Goal: Information Seeking & Learning: Learn about a topic

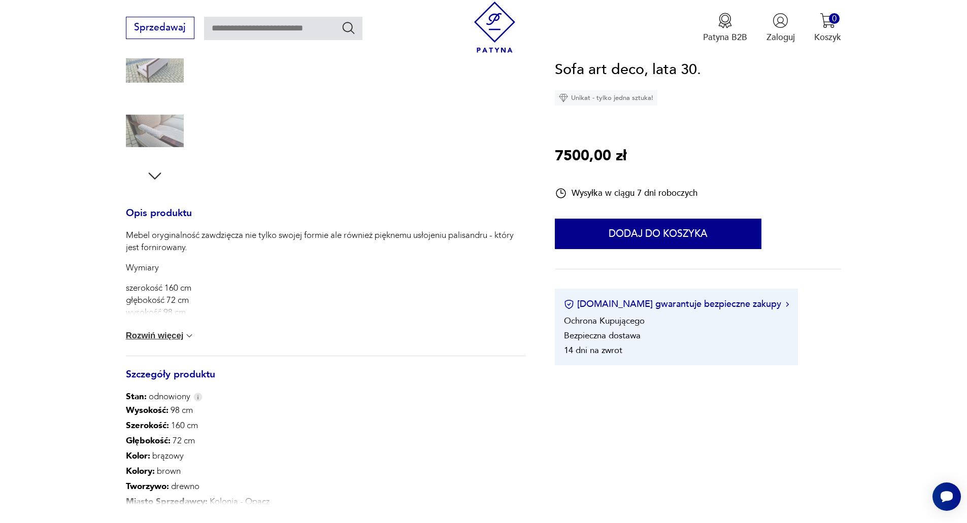
scroll to position [305, 0]
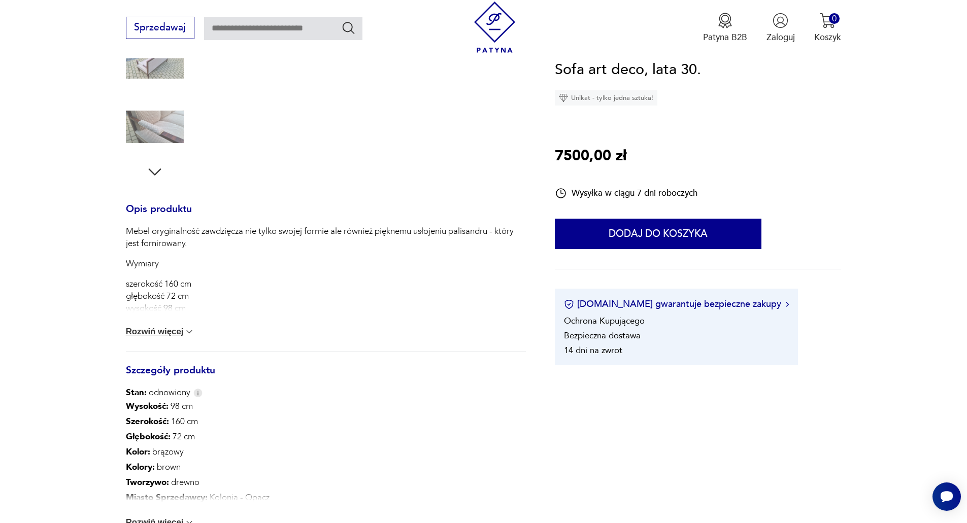
click at [189, 333] on img at bounding box center [189, 332] width 10 height 10
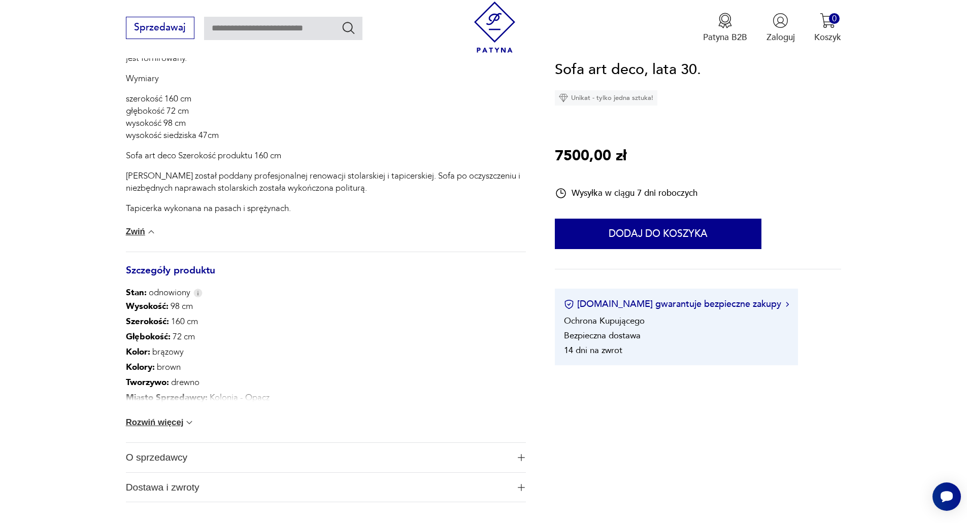
scroll to position [508, 0]
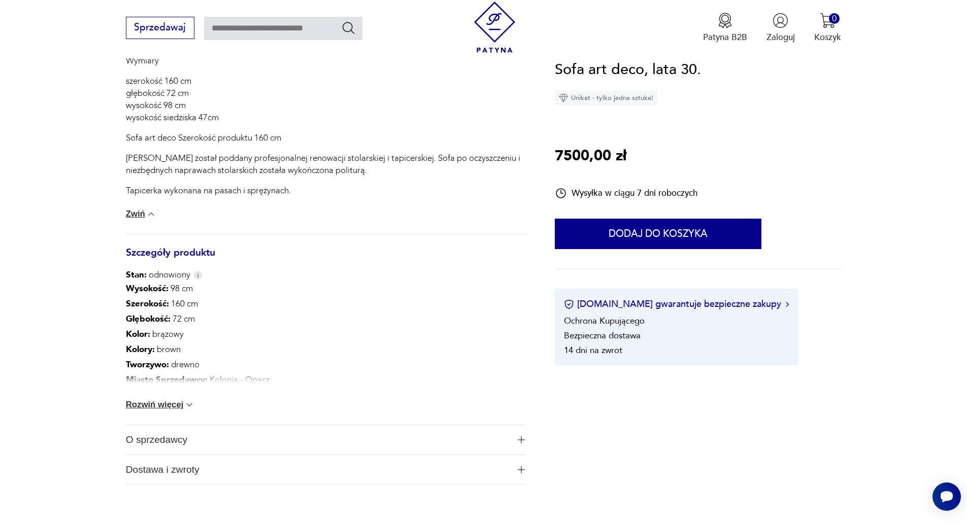
click at [186, 408] on img at bounding box center [189, 405] width 10 height 10
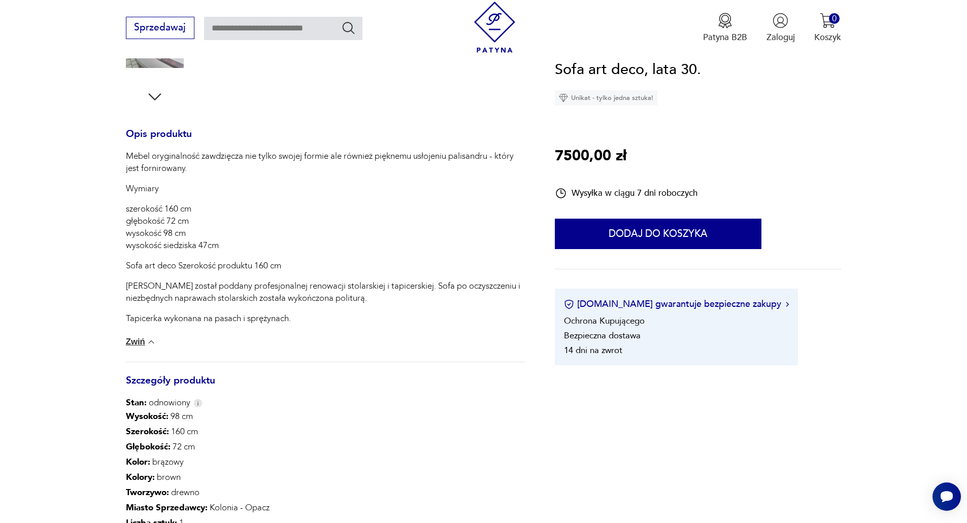
scroll to position [102, 0]
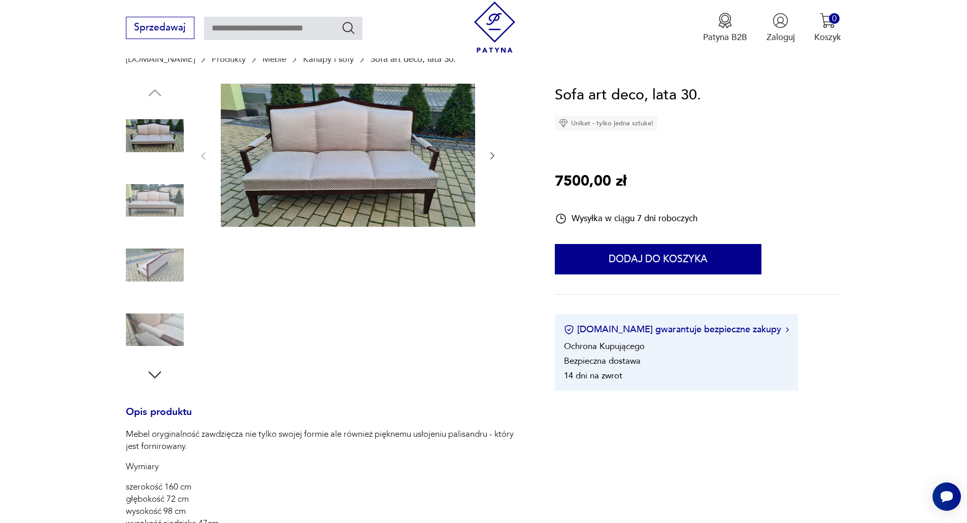
click at [349, 161] on img at bounding box center [348, 155] width 254 height 143
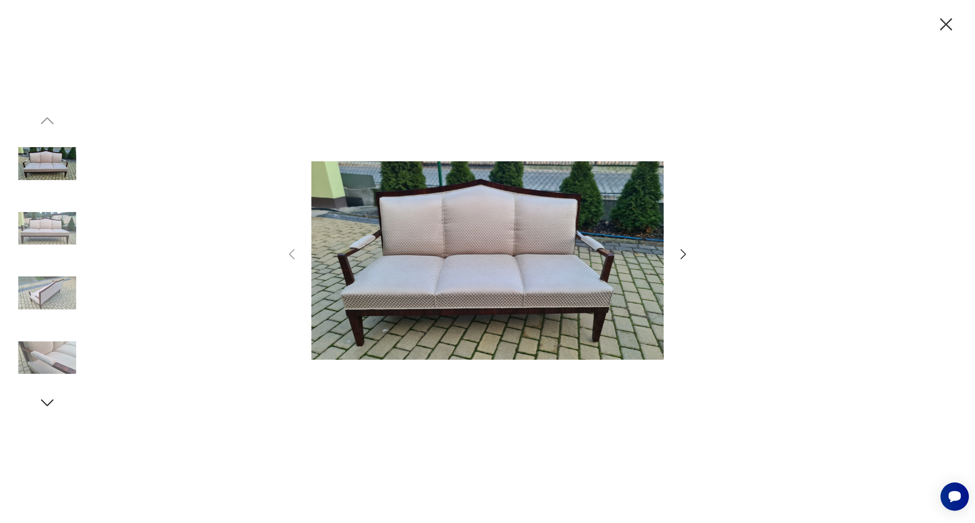
click at [678, 256] on icon "button" at bounding box center [683, 254] width 15 height 15
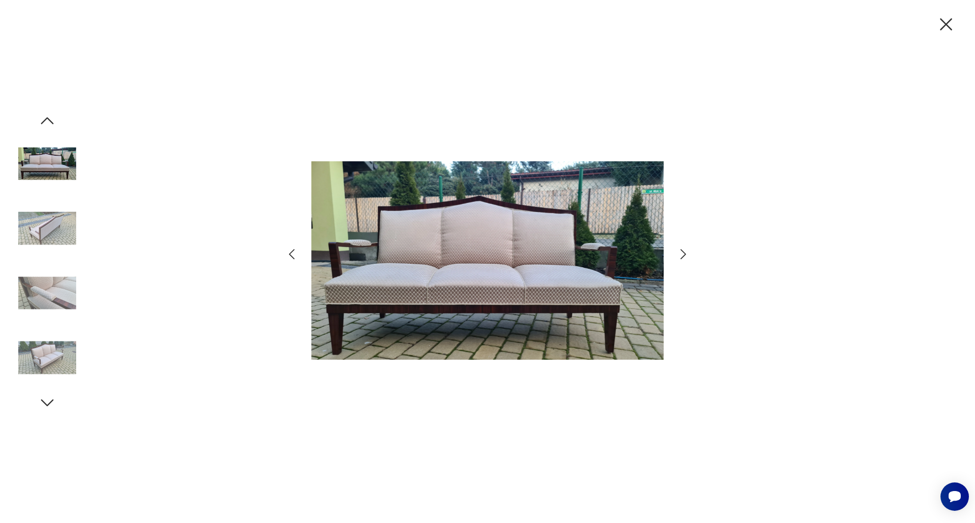
click at [678, 256] on icon "button" at bounding box center [683, 254] width 15 height 15
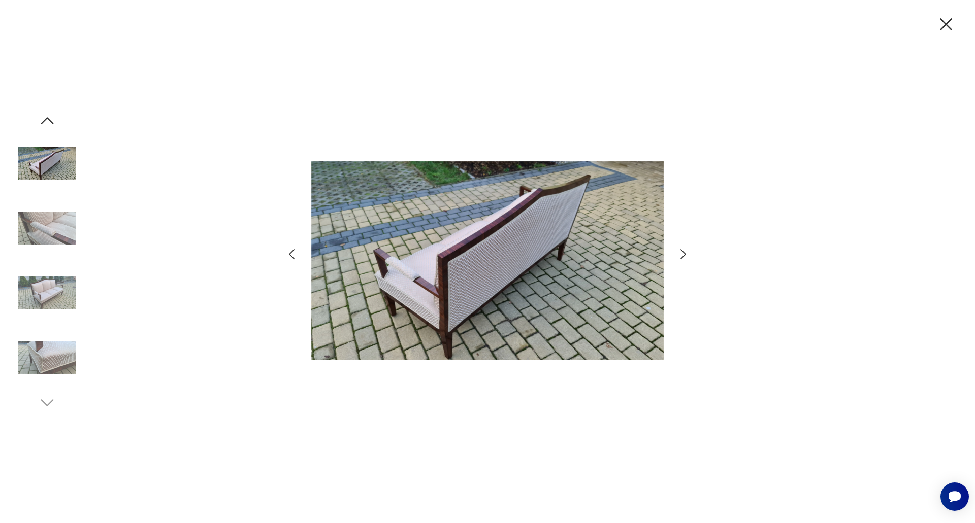
click at [678, 256] on icon "button" at bounding box center [683, 254] width 15 height 15
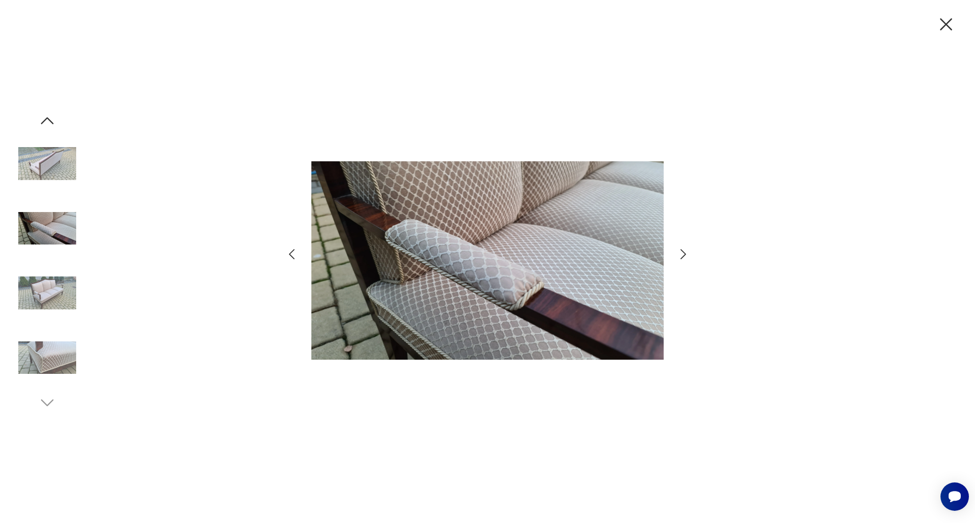
click at [678, 256] on icon "button" at bounding box center [683, 254] width 15 height 15
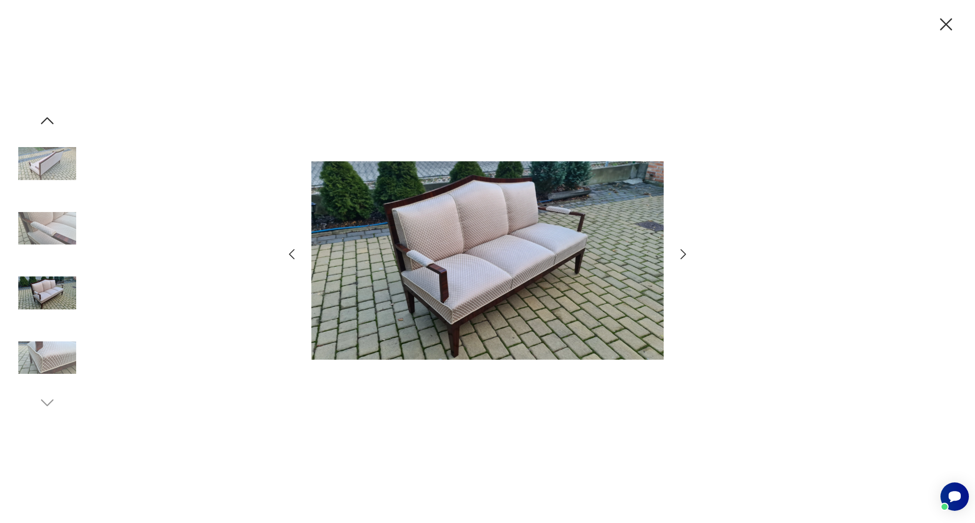
click at [950, 24] on icon "button" at bounding box center [945, 24] width 21 height 21
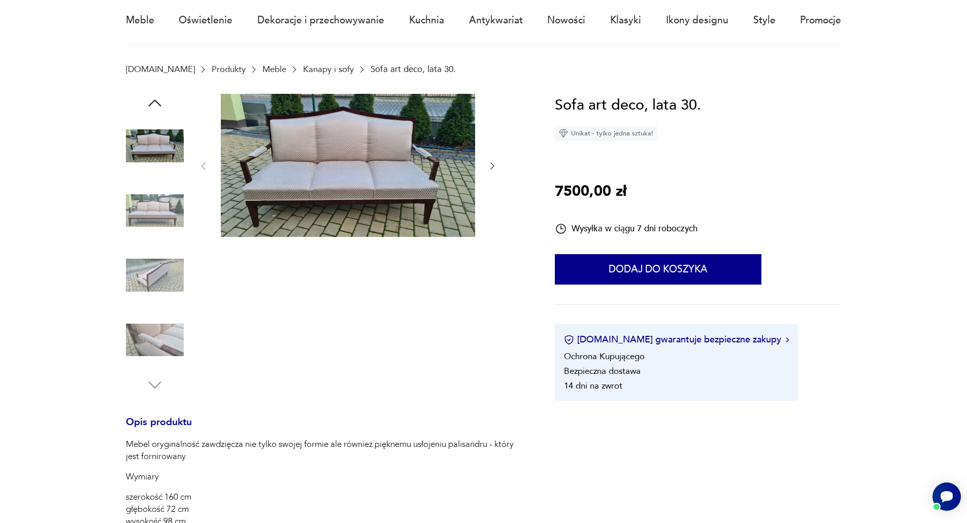
scroll to position [0, 0]
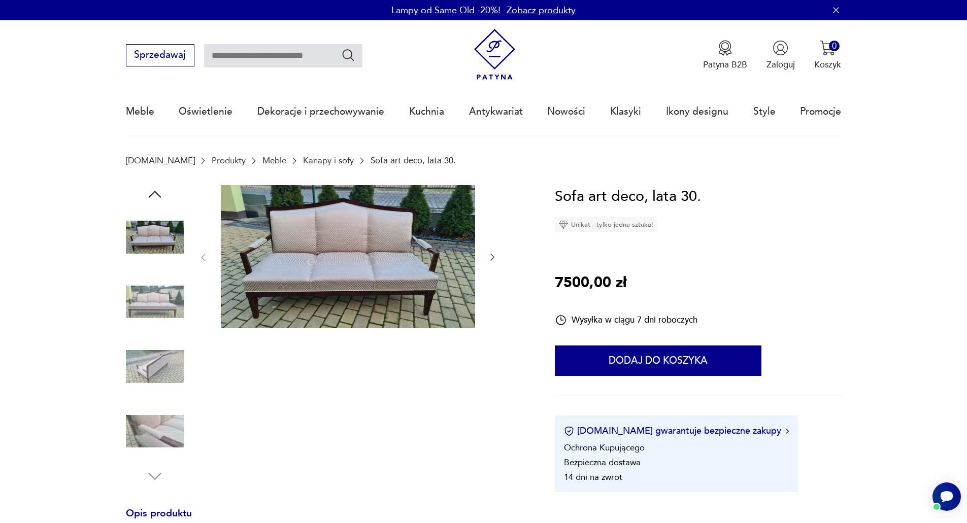
click at [303, 159] on link "Kanapy i sofy" at bounding box center [328, 161] width 51 height 10
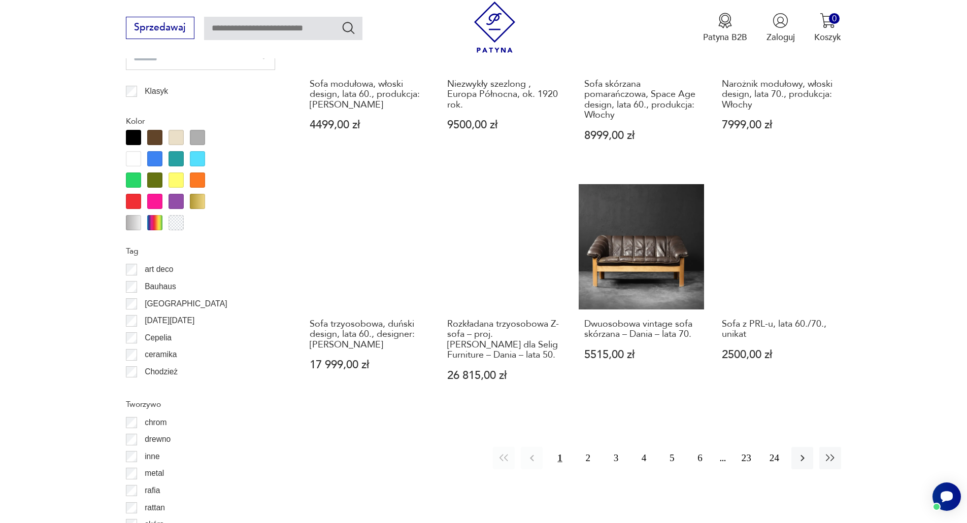
scroll to position [1150, 0]
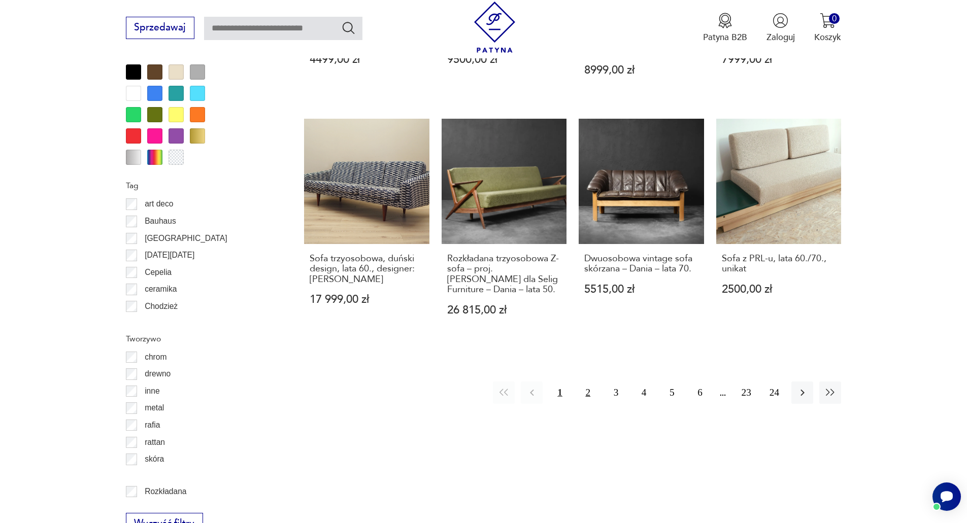
click at [589, 382] on button "2" at bounding box center [588, 393] width 22 height 22
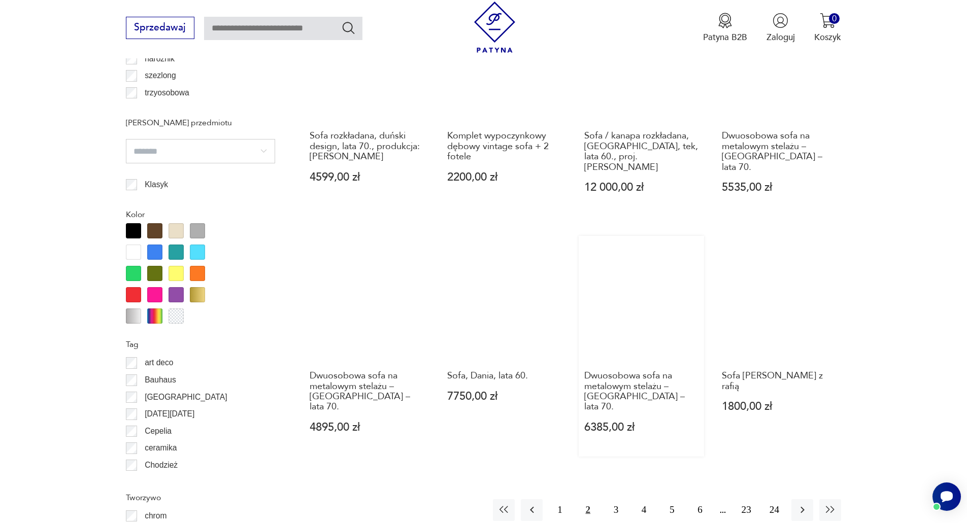
scroll to position [1100, 0]
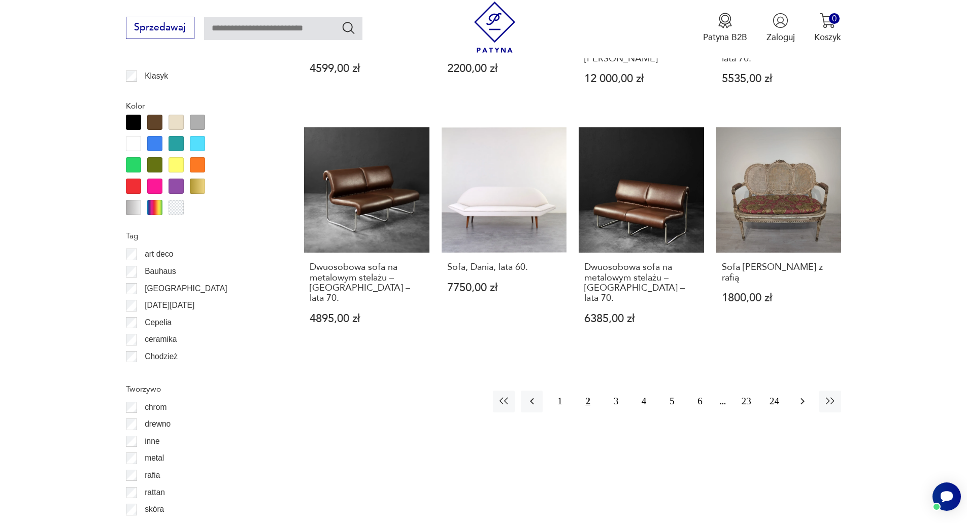
click at [799, 395] on icon "button" at bounding box center [803, 401] width 12 height 12
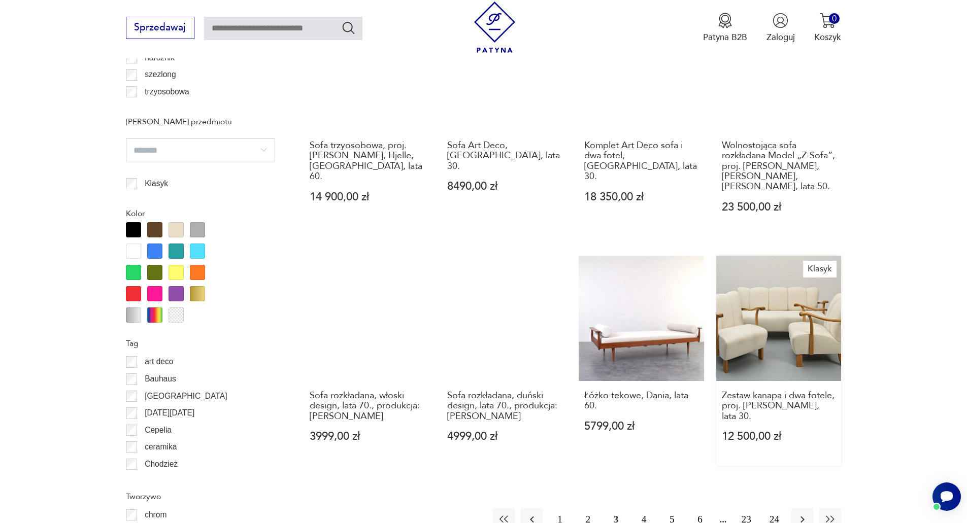
scroll to position [1049, 0]
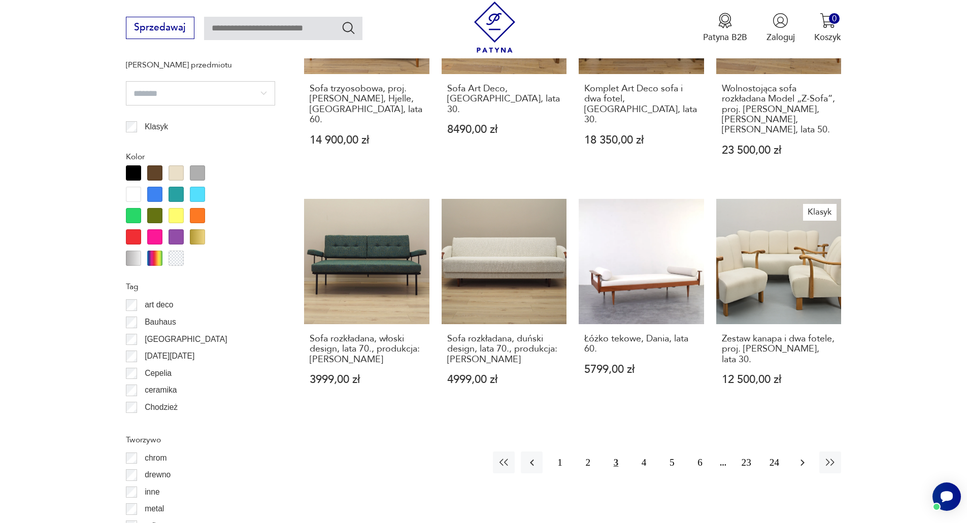
click at [799, 457] on icon "button" at bounding box center [803, 463] width 12 height 12
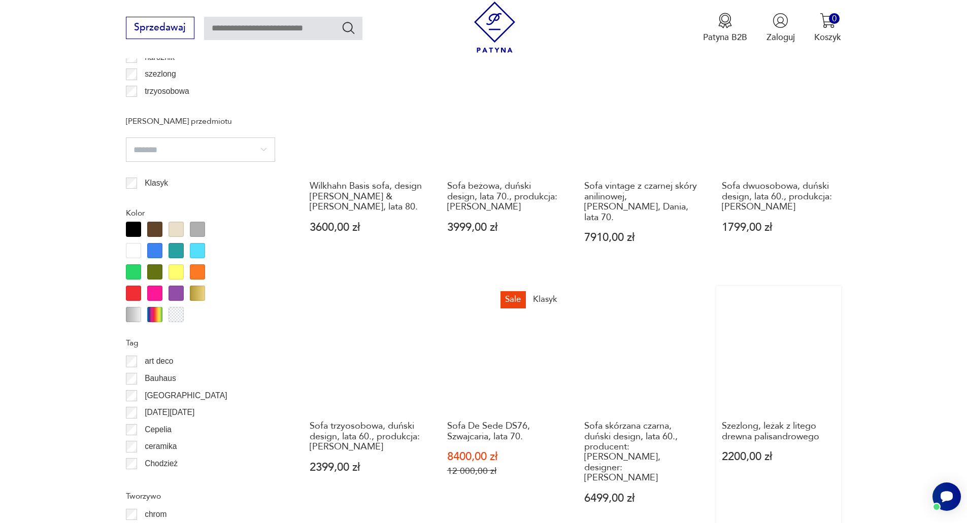
scroll to position [1100, 0]
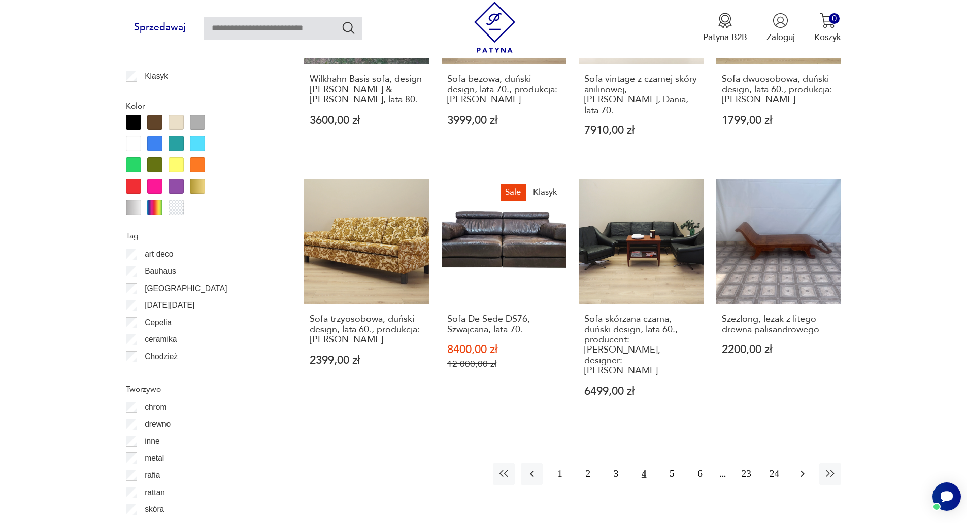
click at [803, 468] on icon "button" at bounding box center [803, 474] width 12 height 12
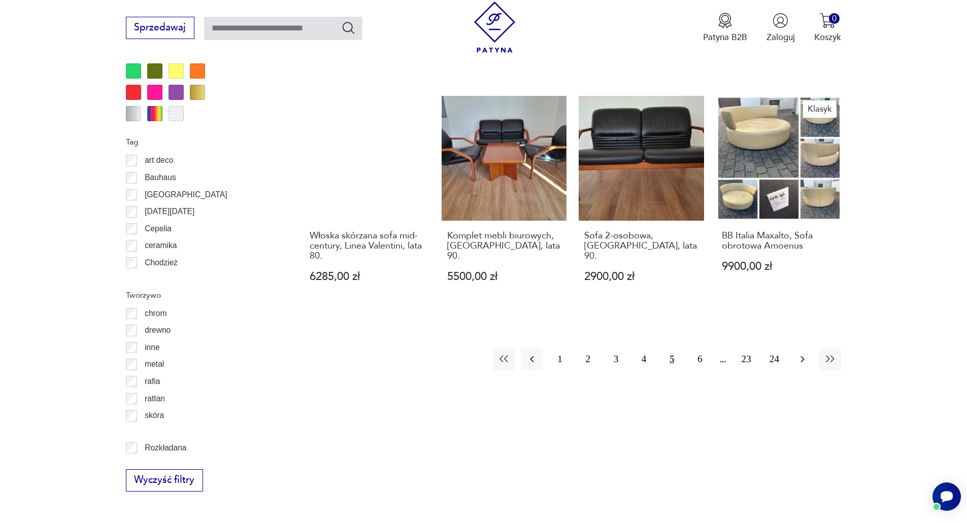
scroll to position [1201, 0]
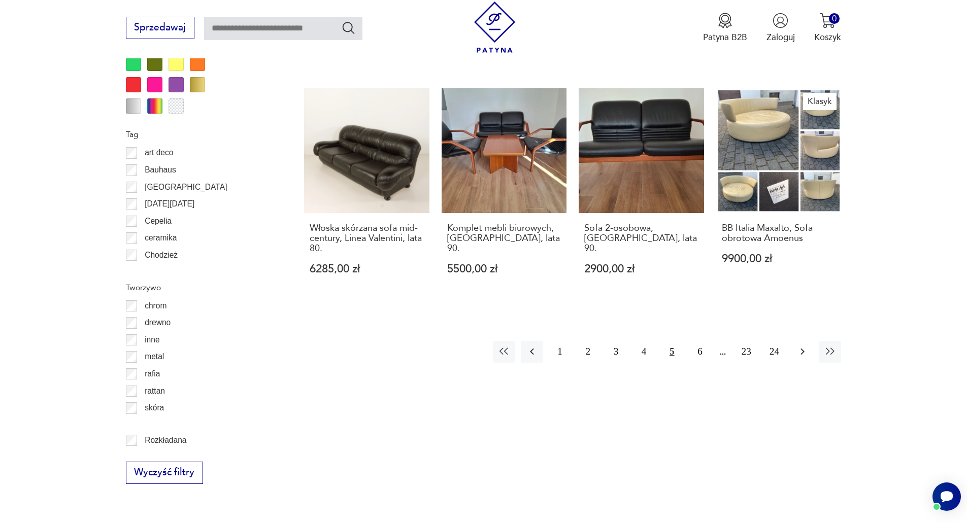
click at [802, 349] on icon "button" at bounding box center [803, 352] width 4 height 7
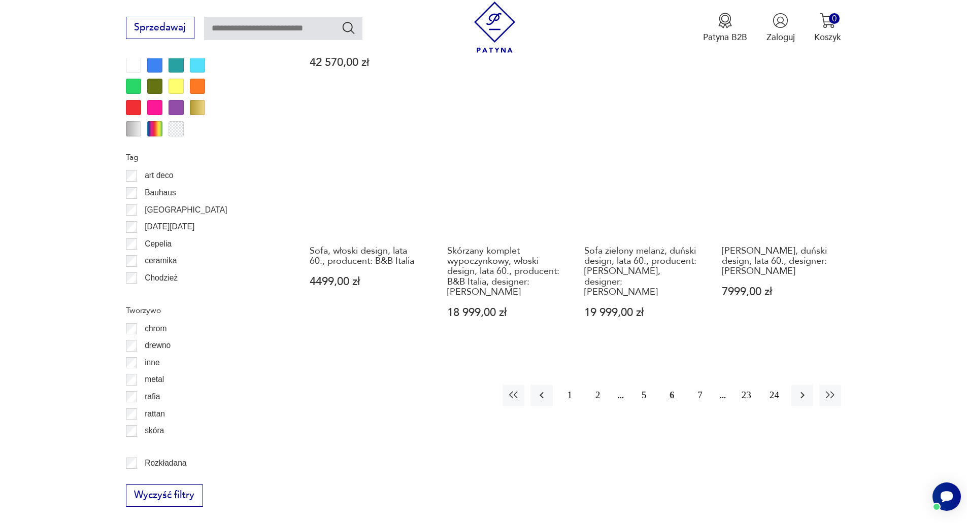
scroll to position [1201, 0]
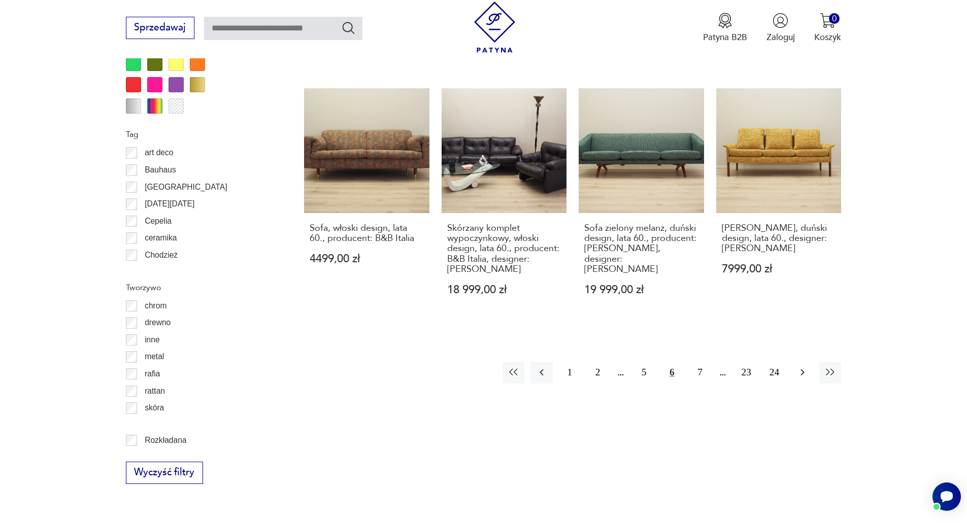
click at [805, 367] on icon "button" at bounding box center [803, 373] width 12 height 12
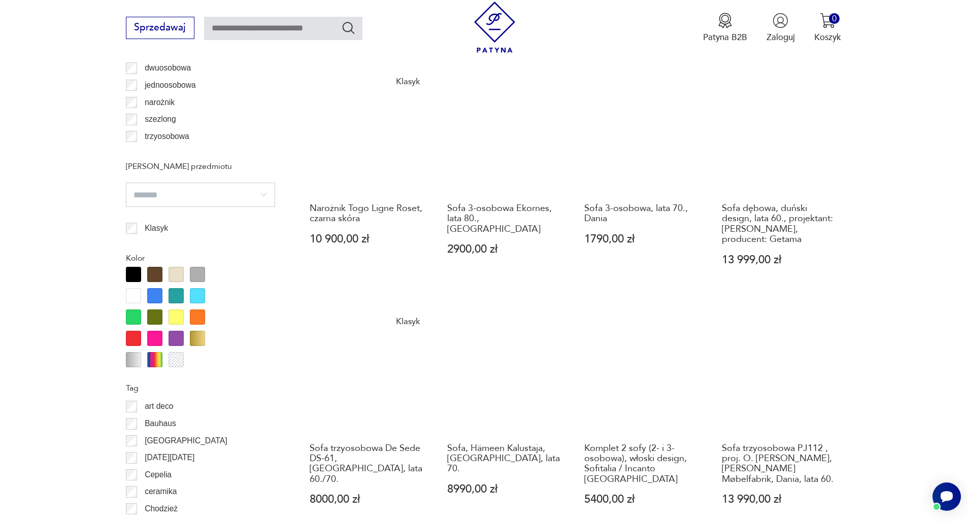
scroll to position [1100, 0]
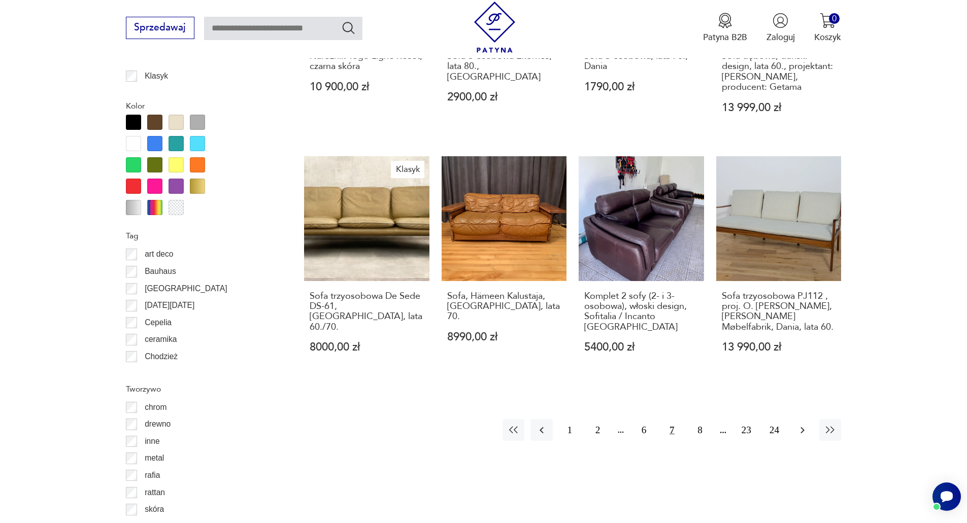
click at [801, 427] on icon "button" at bounding box center [803, 430] width 12 height 12
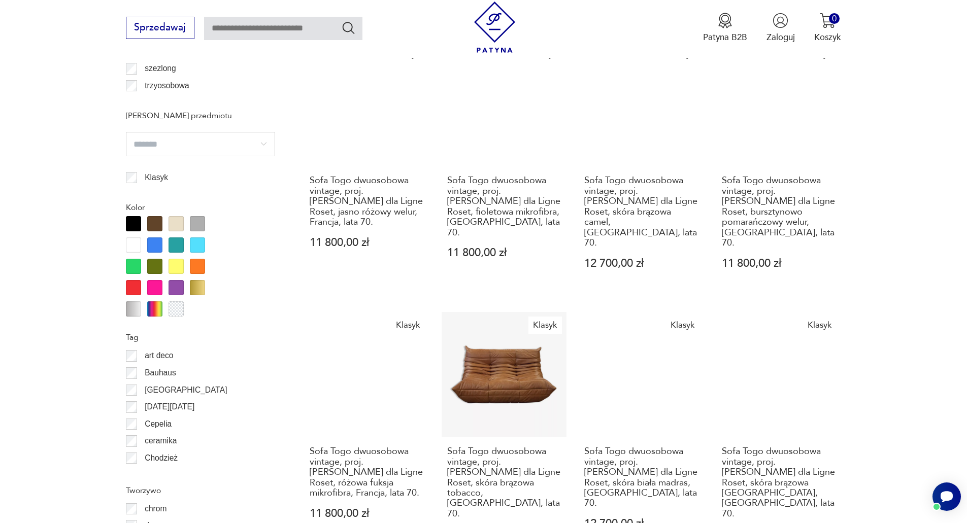
scroll to position [1150, 0]
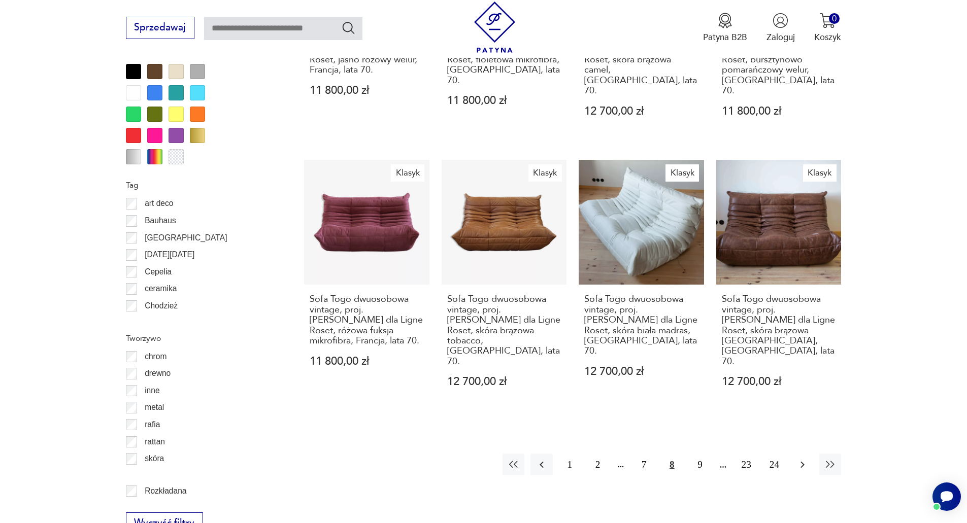
click at [802, 459] on icon "button" at bounding box center [803, 465] width 12 height 12
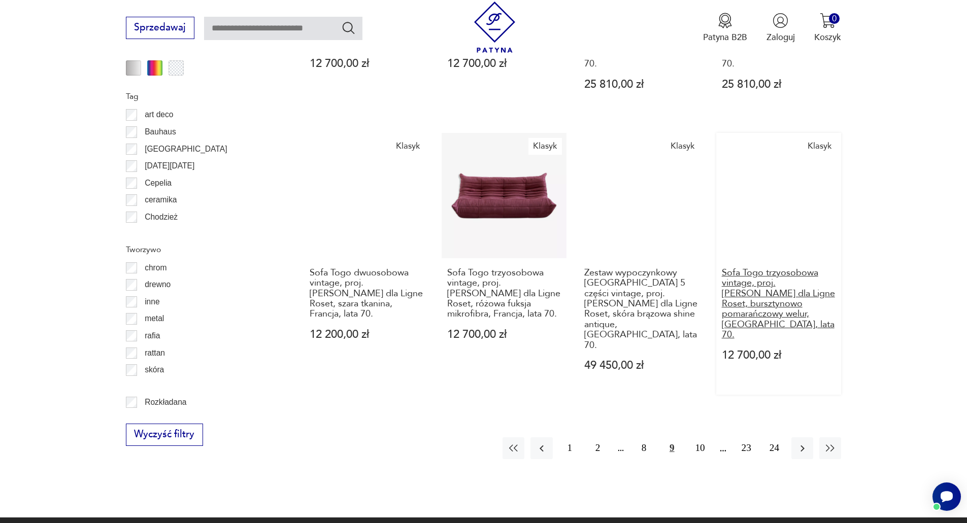
scroll to position [1252, 0]
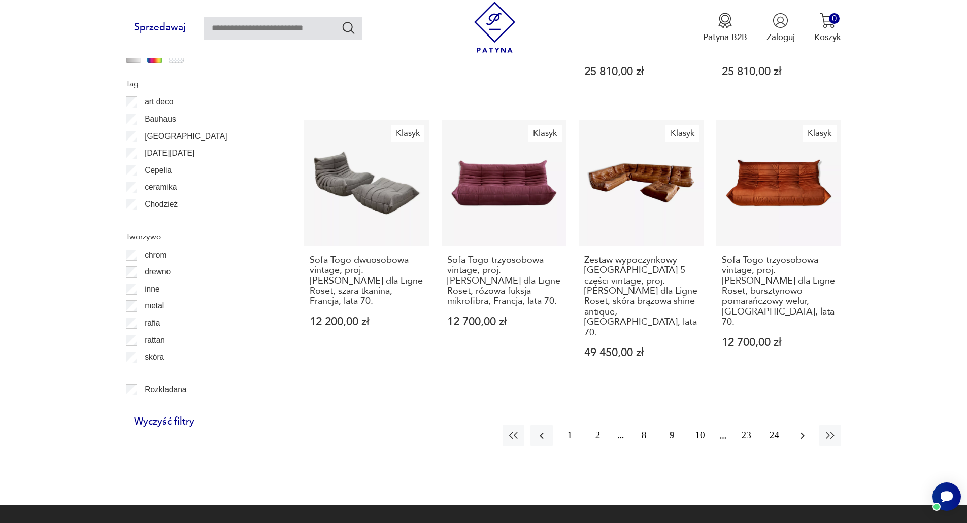
click at [805, 430] on icon "button" at bounding box center [803, 436] width 12 height 12
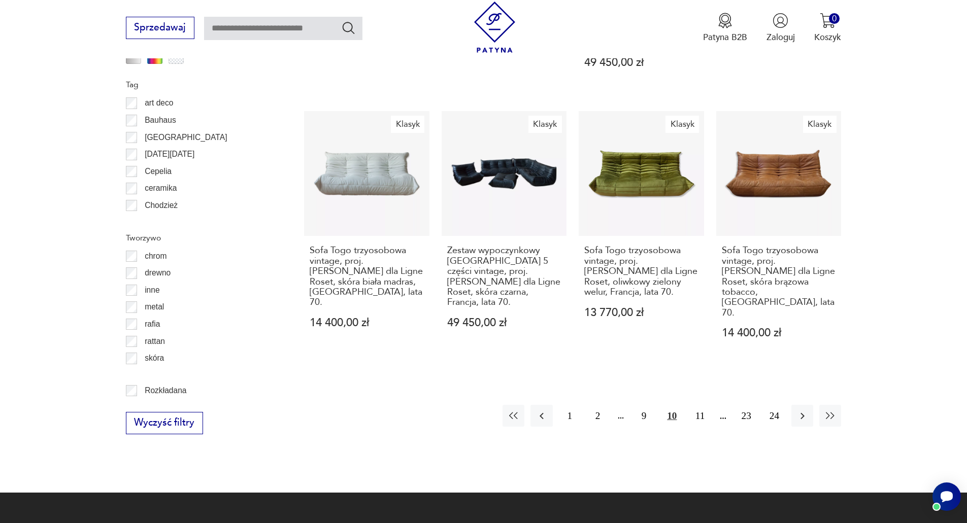
scroll to position [1252, 0]
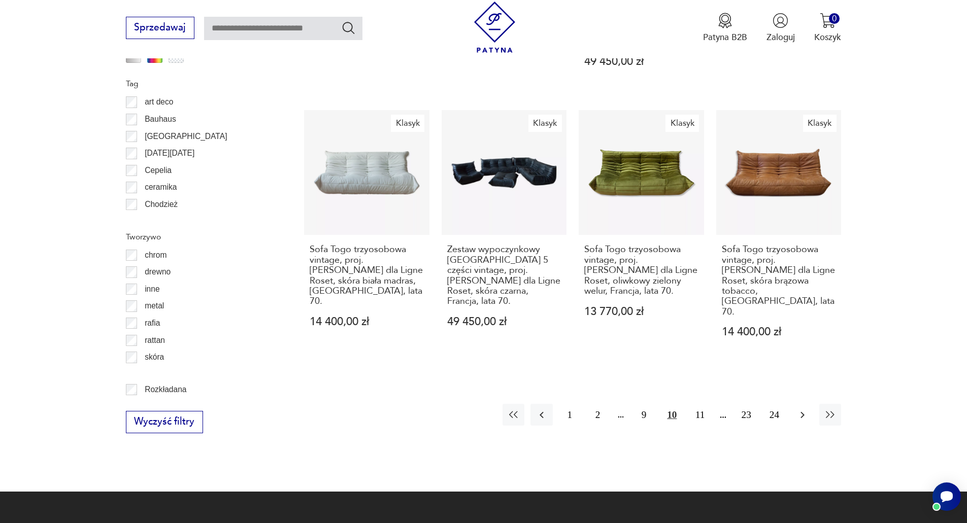
click at [806, 409] on icon "button" at bounding box center [803, 415] width 12 height 12
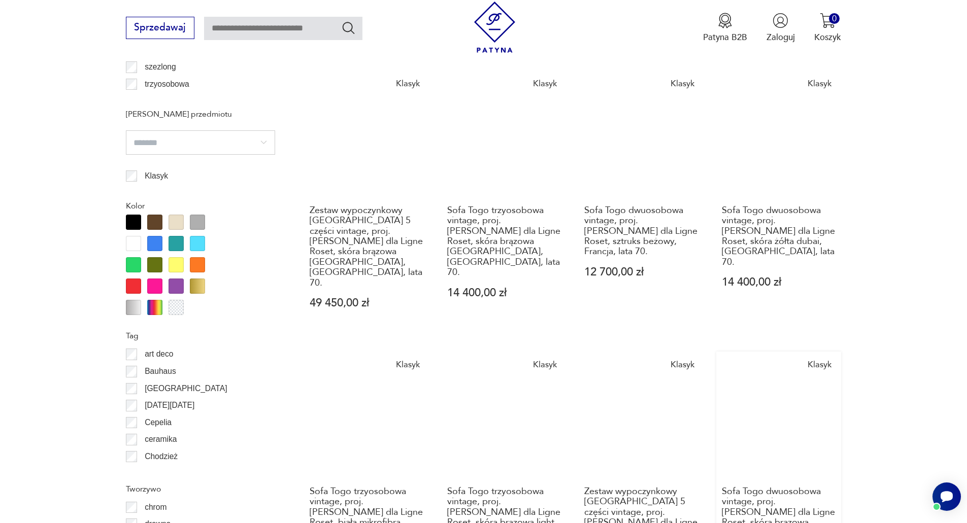
scroll to position [1150, 0]
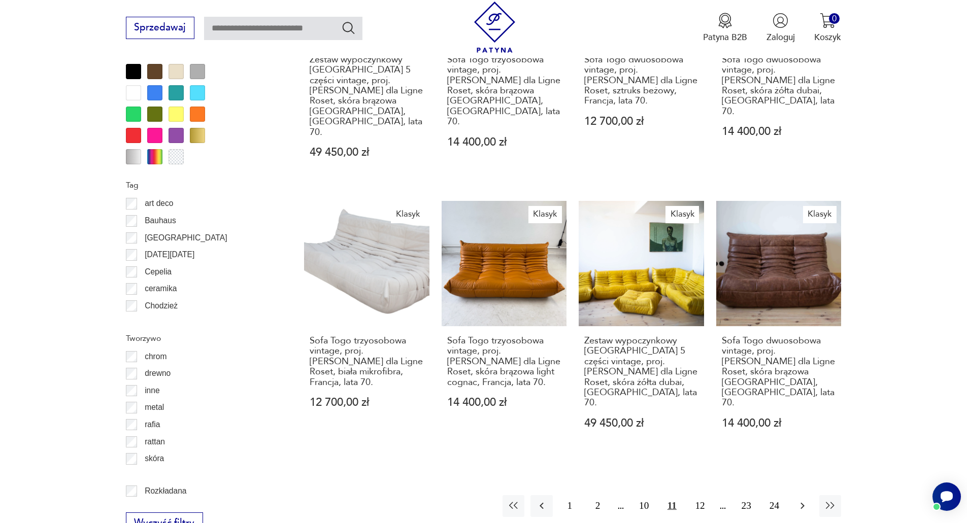
click at [803, 500] on icon "button" at bounding box center [803, 506] width 12 height 12
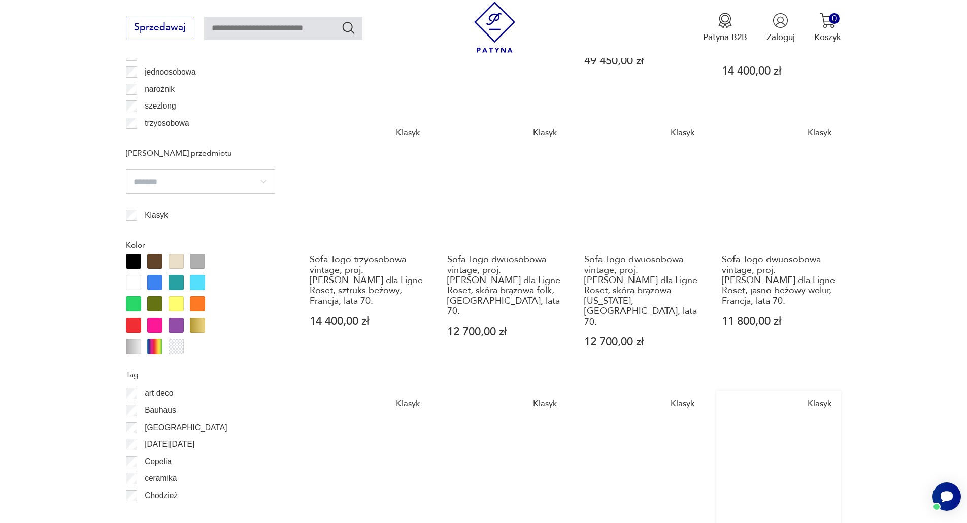
scroll to position [1100, 0]
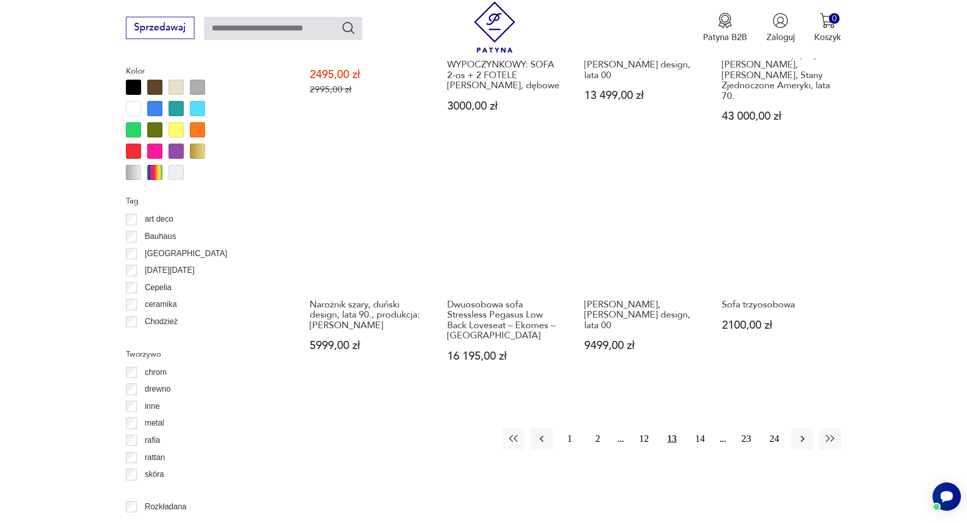
scroll to position [1150, 0]
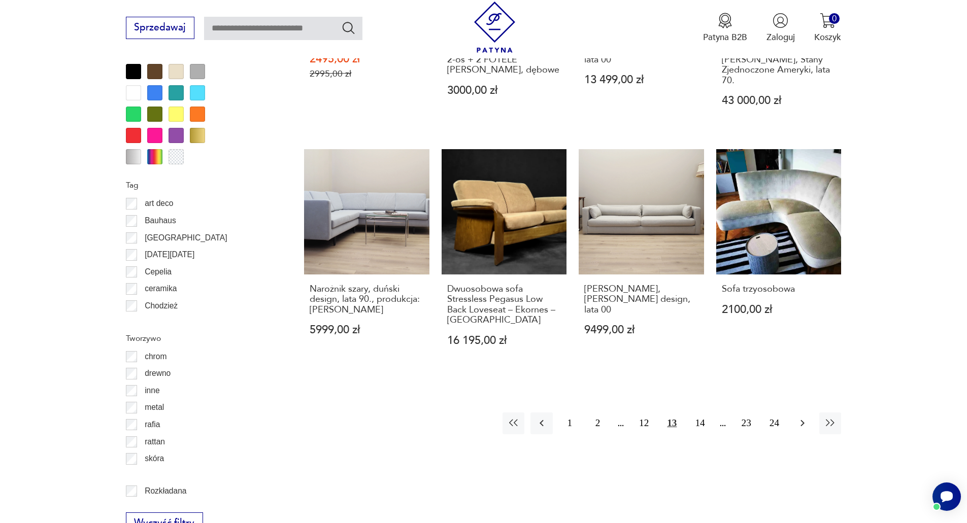
click at [804, 417] on icon "button" at bounding box center [803, 423] width 12 height 12
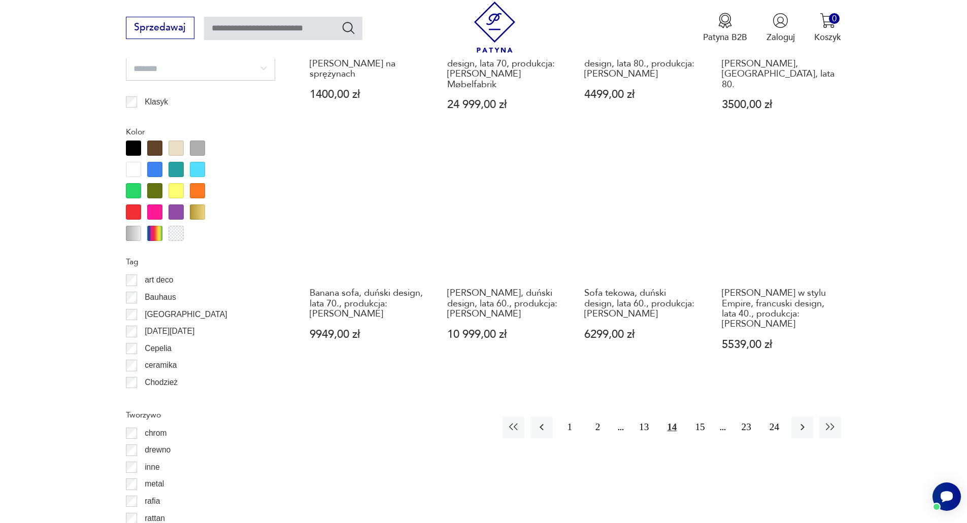
scroll to position [1100, 0]
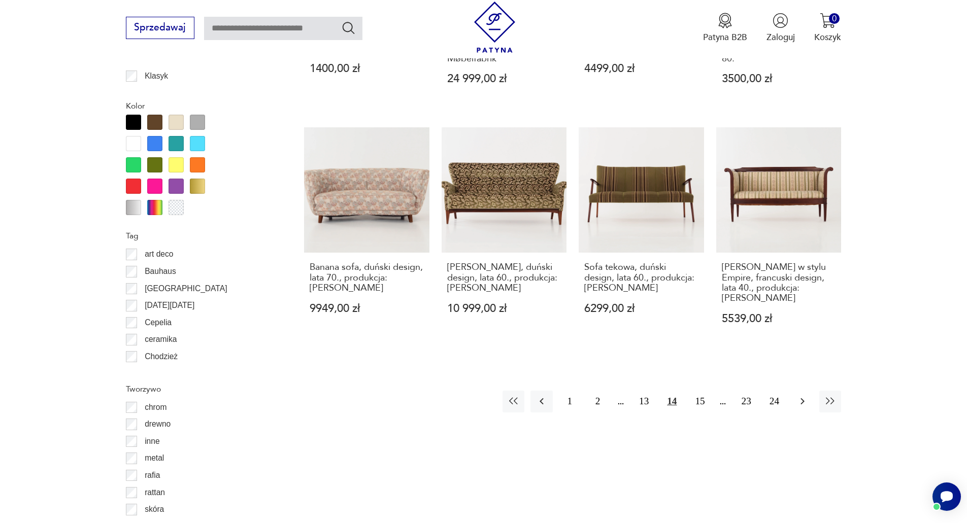
click at [800, 395] on icon "button" at bounding box center [803, 401] width 12 height 12
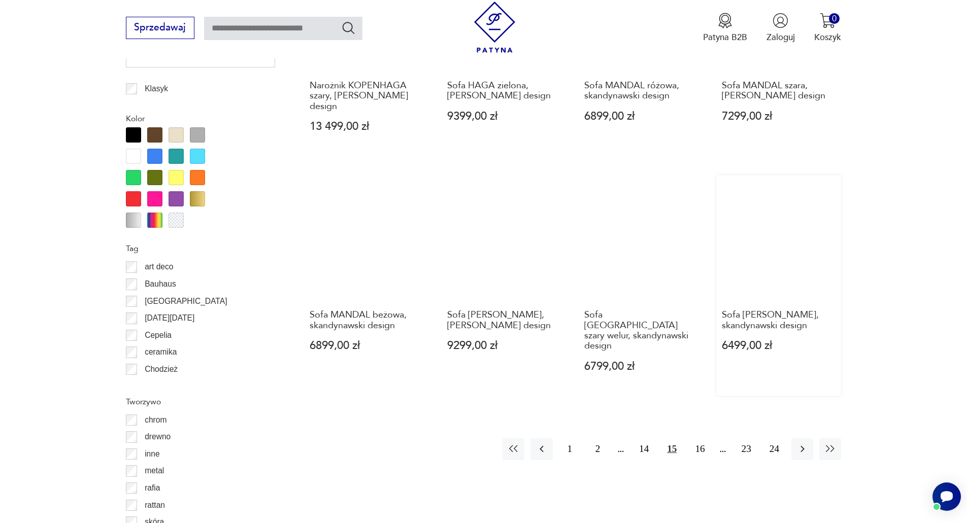
scroll to position [1100, 0]
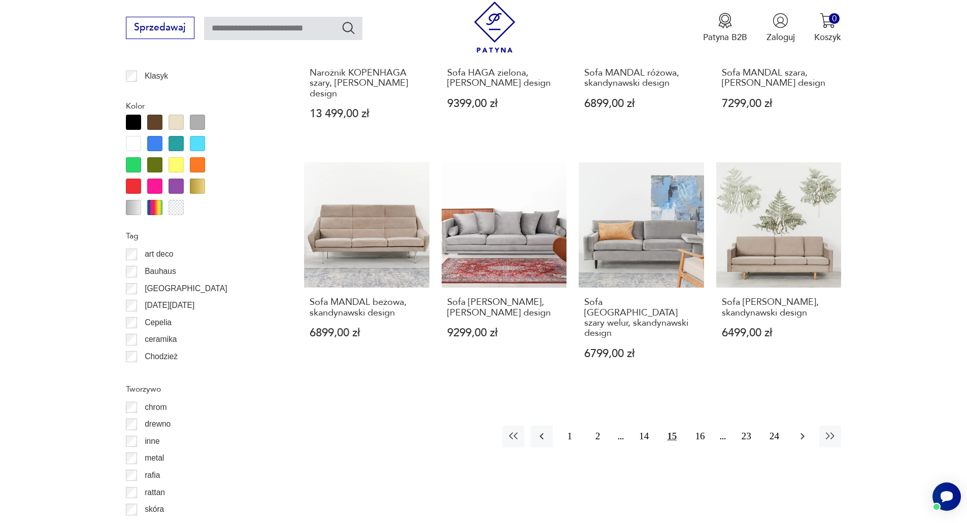
click at [801, 431] on icon "button" at bounding box center [803, 437] width 12 height 12
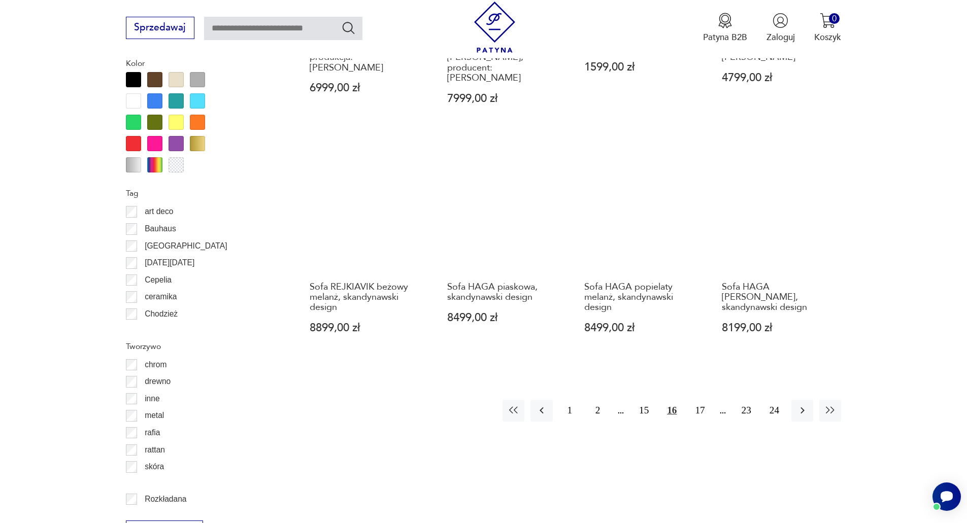
scroll to position [1150, 0]
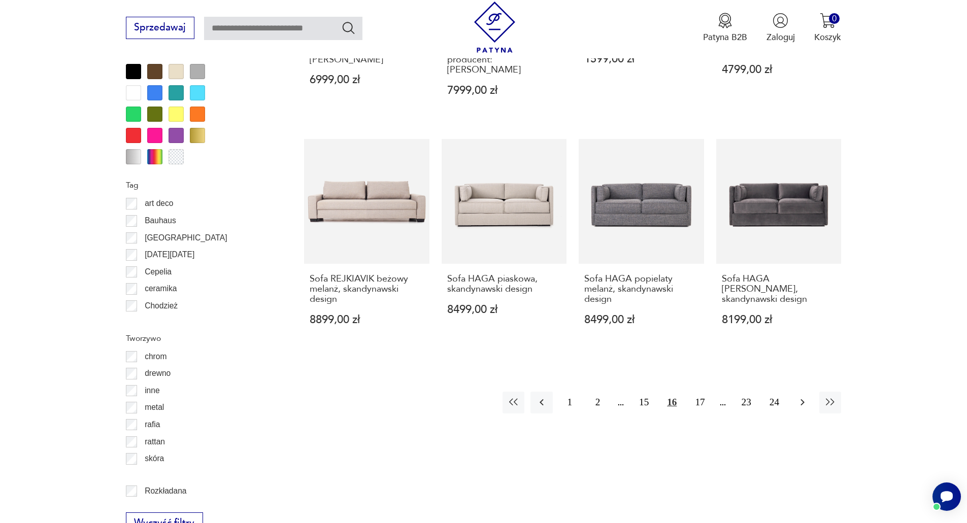
click at [803, 400] on icon "button" at bounding box center [803, 403] width 4 height 7
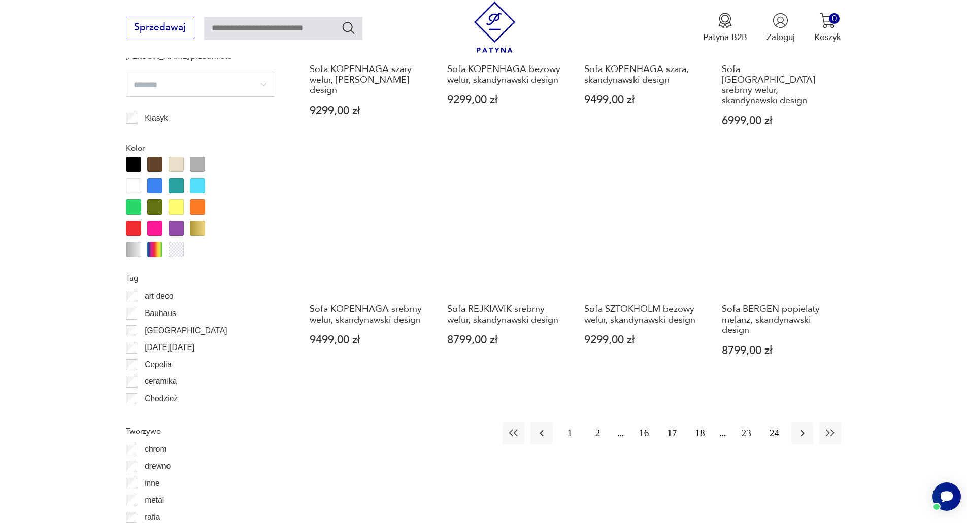
scroll to position [1150, 0]
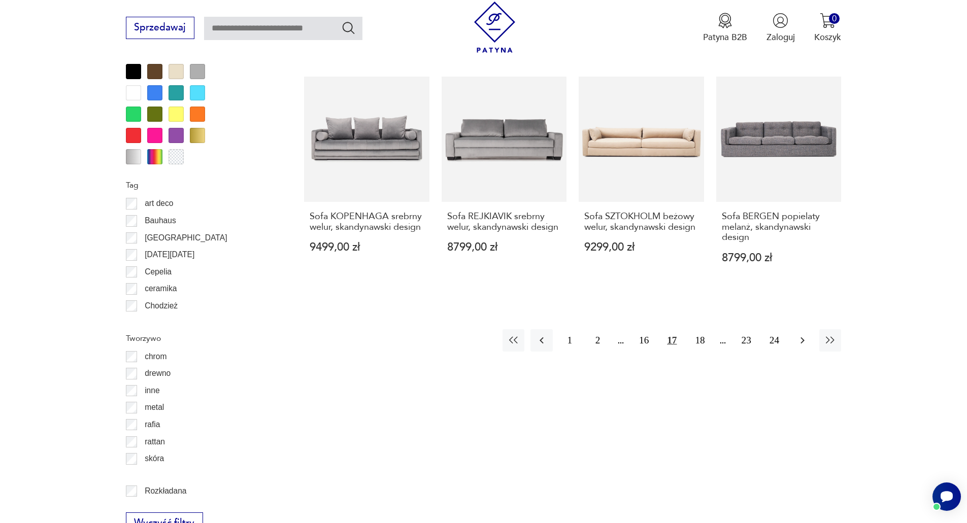
click at [802, 338] on icon "button" at bounding box center [803, 341] width 4 height 7
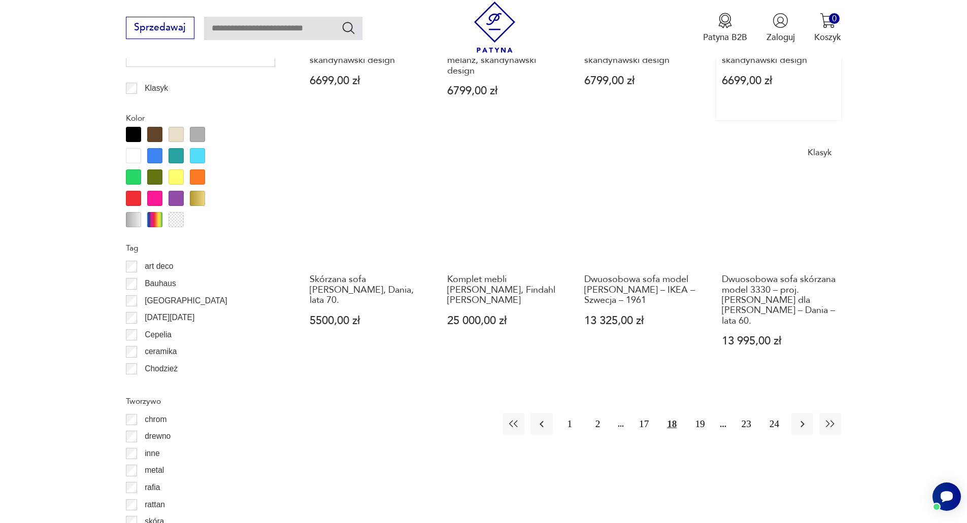
scroll to position [1100, 0]
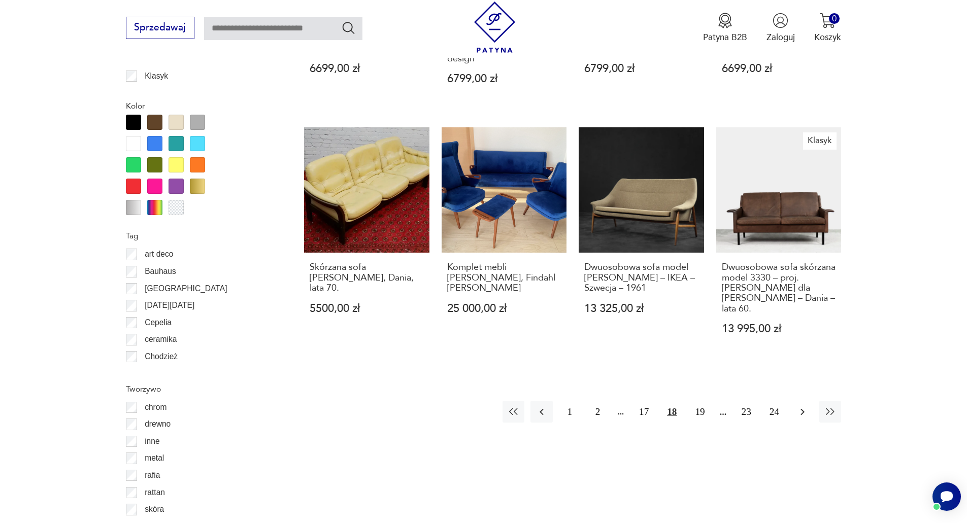
click at [805, 406] on icon "button" at bounding box center [803, 412] width 12 height 12
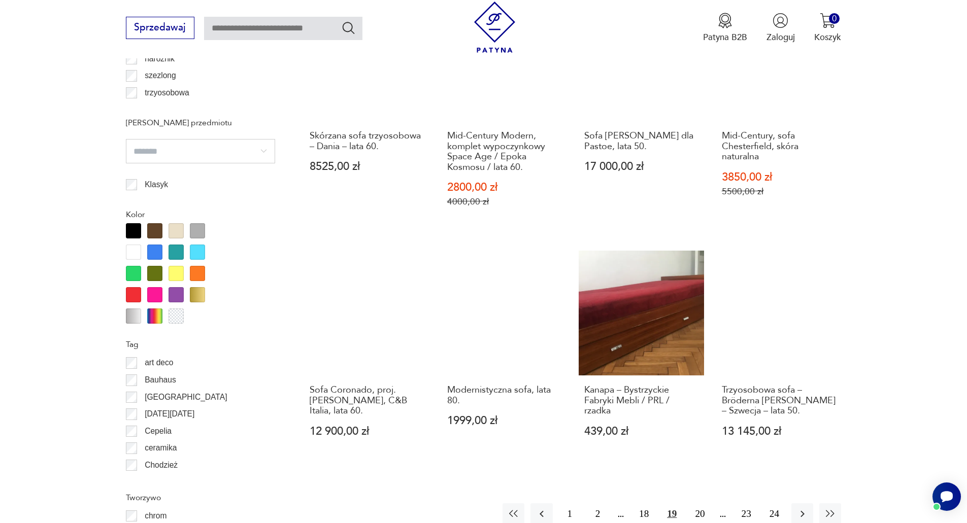
scroll to position [1049, 0]
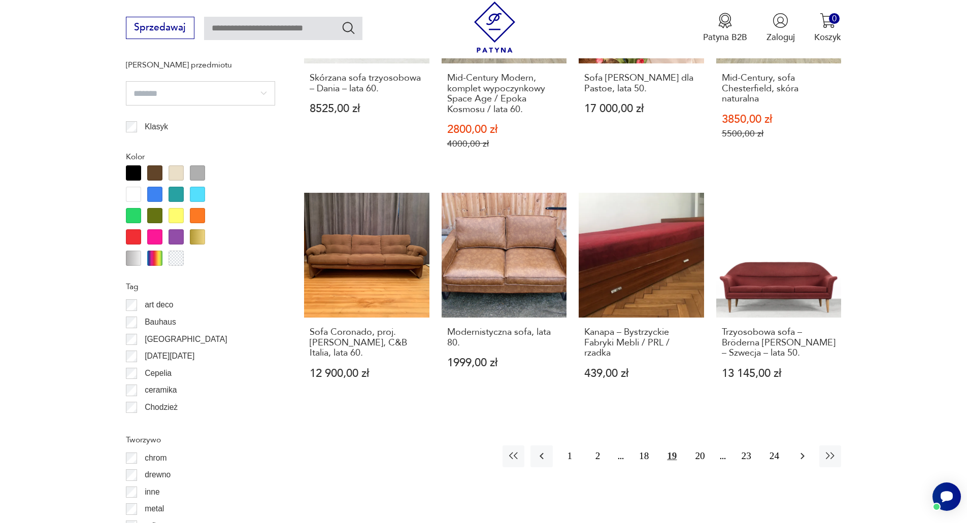
click at [805, 459] on icon "button" at bounding box center [803, 456] width 12 height 12
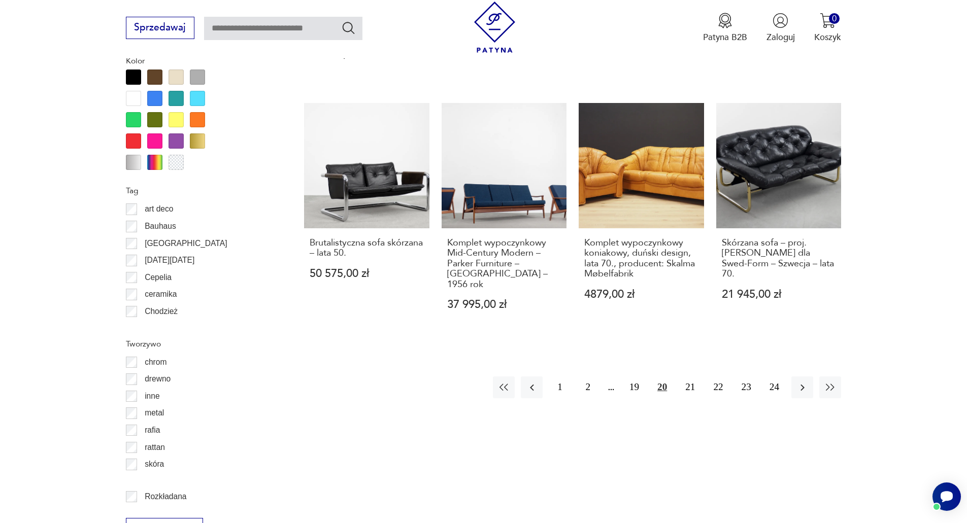
scroll to position [1150, 0]
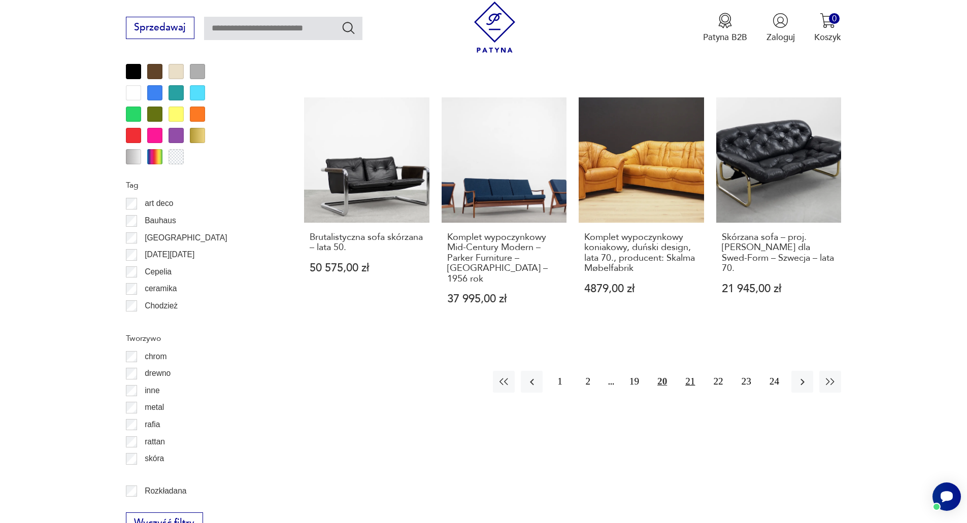
click at [692, 371] on button "21" at bounding box center [690, 382] width 22 height 22
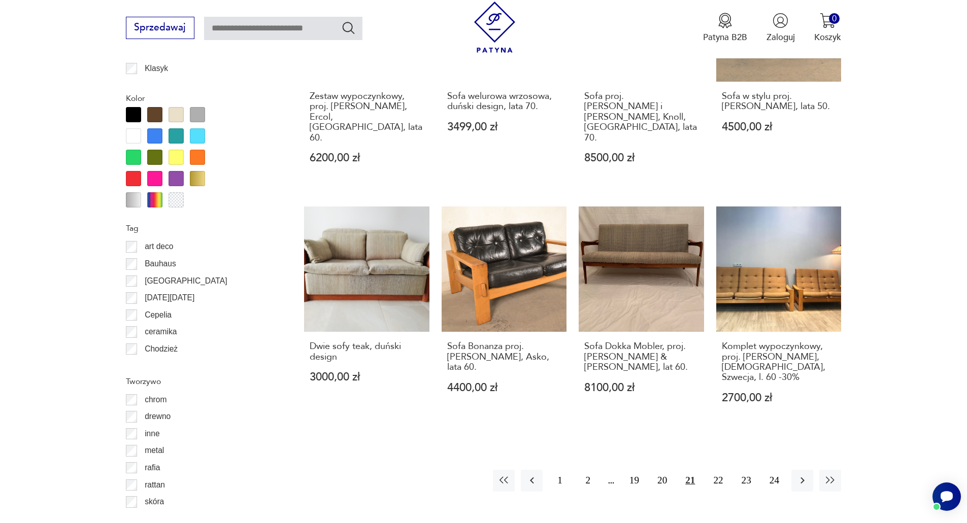
scroll to position [1252, 0]
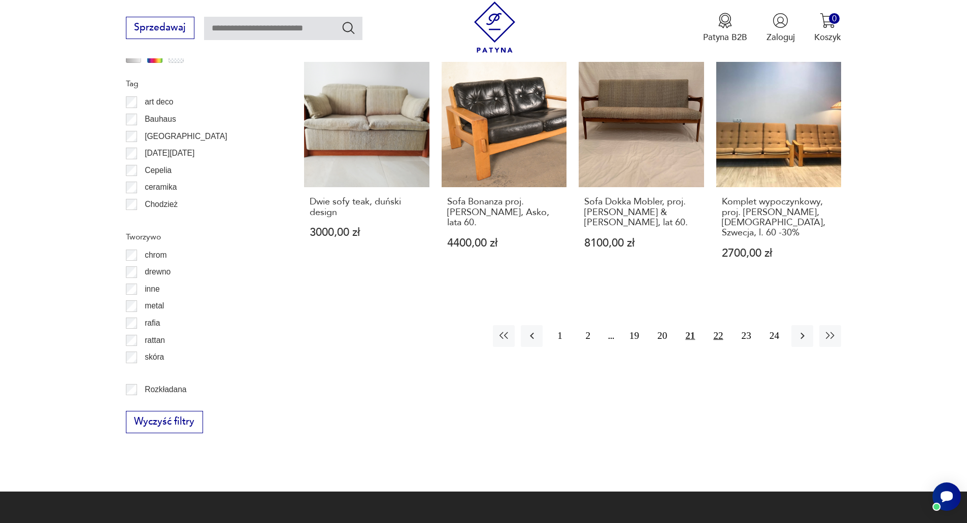
click at [722, 325] on button "22" at bounding box center [718, 336] width 22 height 22
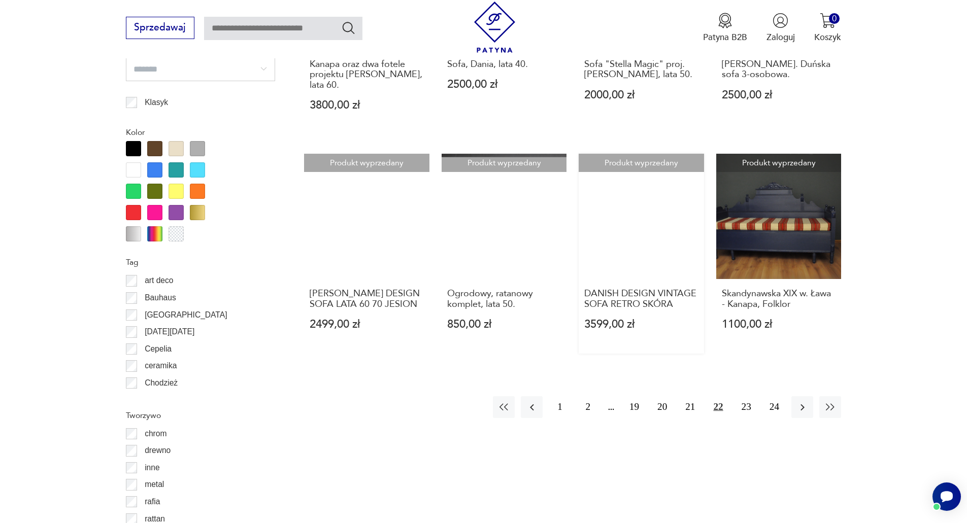
scroll to position [1100, 0]
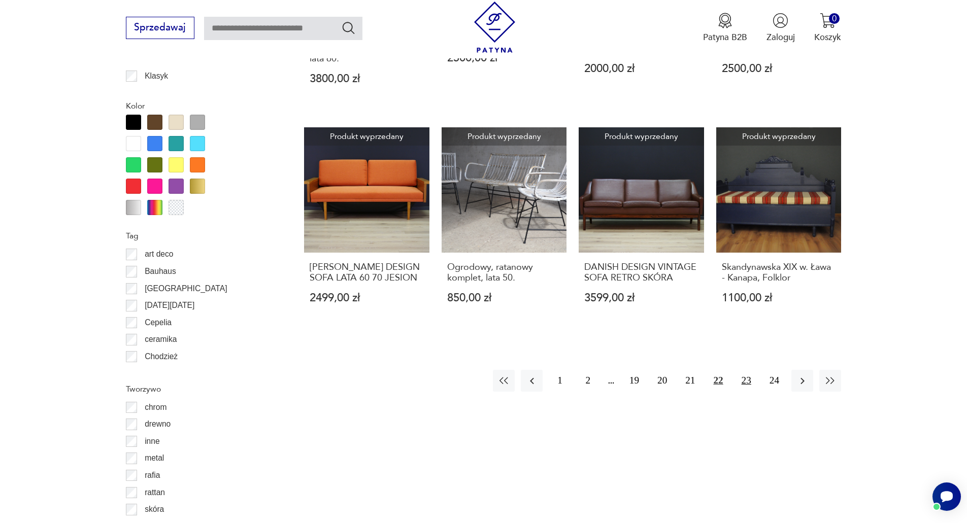
click at [746, 381] on button "23" at bounding box center [747, 381] width 22 height 22
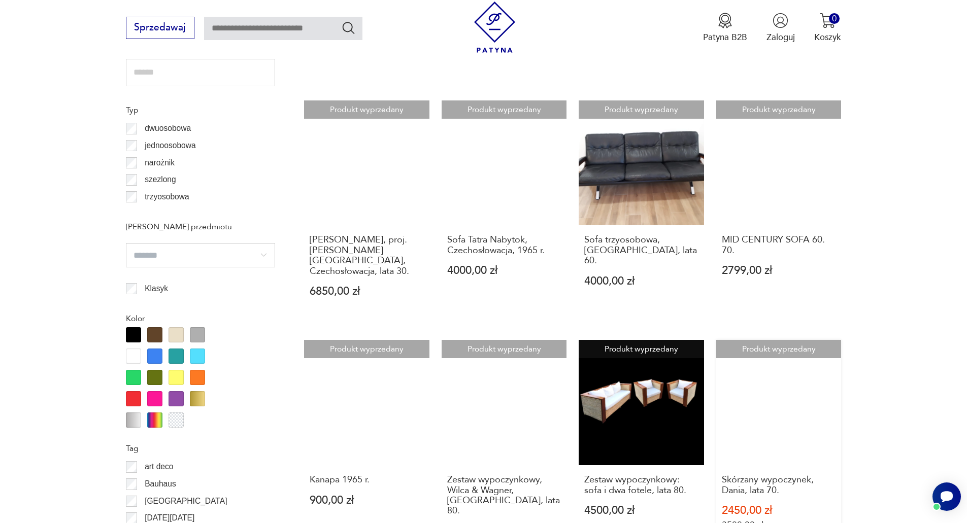
scroll to position [998, 0]
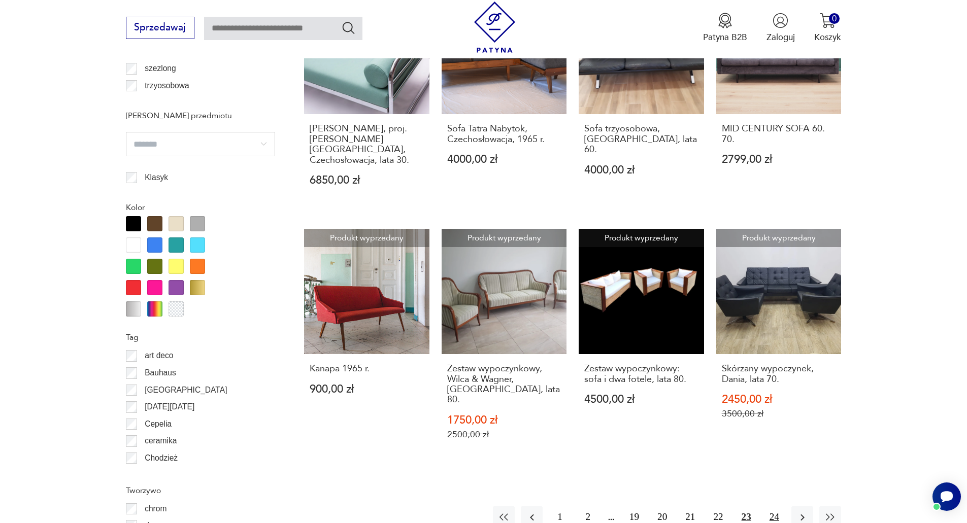
click at [776, 507] on button "24" at bounding box center [775, 518] width 22 height 22
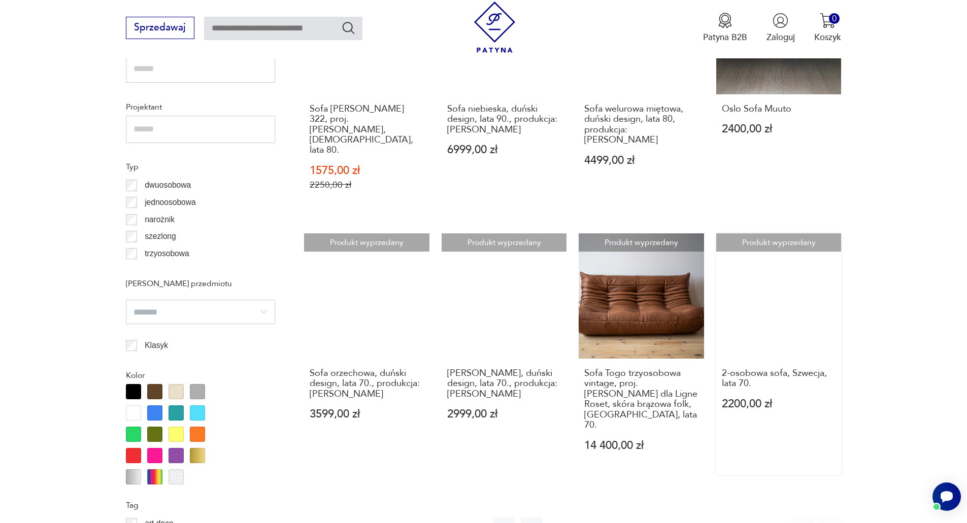
scroll to position [744, 0]
